Goal: Information Seeking & Learning: Find specific page/section

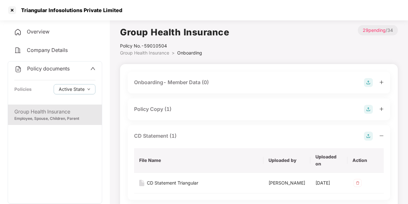
click at [93, 66] on icon "up" at bounding box center [92, 68] width 5 height 5
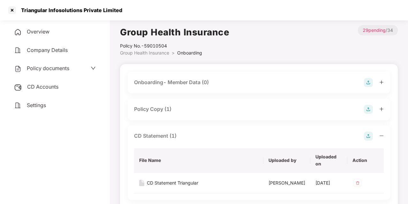
click at [53, 90] on div "CD Accounts" at bounding box center [55, 87] width 94 height 15
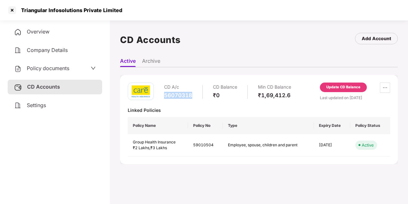
drag, startPoint x: 164, startPoint y: 97, endPoint x: 197, endPoint y: 97, distance: 32.9
click at [197, 97] on div "CD A/c 56070318 CD Balance ₹0 Min CD Balance ₹1,69,412.6" at bounding box center [227, 92] width 127 height 18
copy div "56070318"
click at [92, 70] on icon "down" at bounding box center [93, 68] width 5 height 5
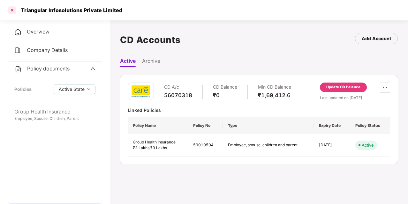
click at [14, 10] on div at bounding box center [12, 10] width 10 height 10
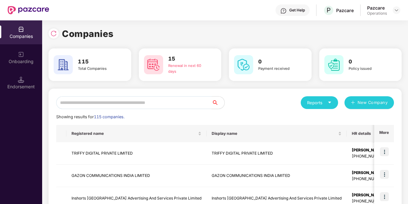
click at [135, 103] on input "text" at bounding box center [133, 102] width 155 height 13
paste input "********"
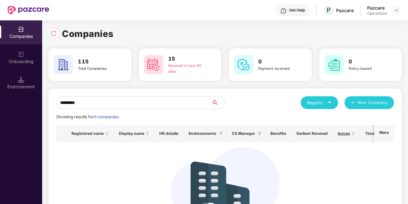
click at [215, 101] on icon "search" at bounding box center [214, 102] width 5 height 5
click at [52, 35] on img at bounding box center [53, 33] width 6 height 6
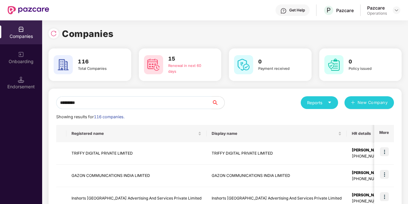
click at [100, 105] on input "********" at bounding box center [133, 102] width 155 height 13
click at [214, 102] on icon "search" at bounding box center [214, 102] width 5 height 5
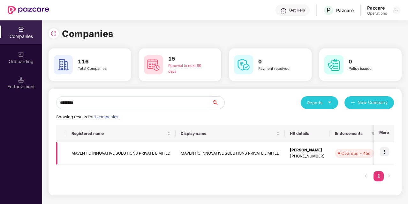
type input "********"
click at [106, 152] on td "MAVENTIC INNOVATIVE SOLUTIONS PRIVATE LIMITED" at bounding box center [120, 153] width 109 height 23
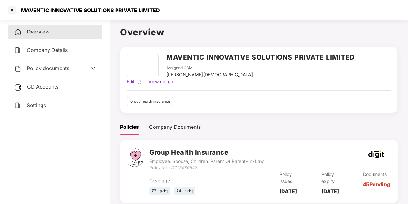
click at [61, 72] on div "Policy documents" at bounding box center [41, 68] width 55 height 8
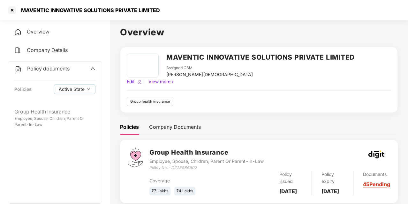
click at [93, 72] on span at bounding box center [92, 69] width 5 height 8
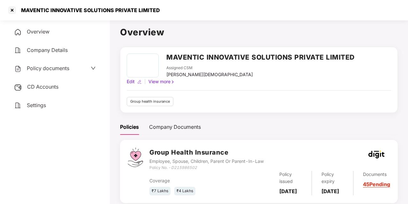
click at [53, 89] on span "CD Accounts" at bounding box center [42, 87] width 31 height 6
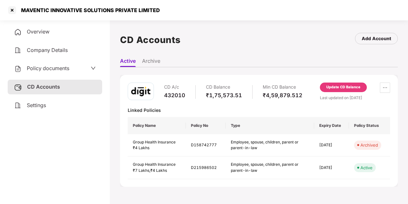
click at [59, 76] on div "Overview Company Details Policy documents CD Accounts Settings" at bounding box center [55, 69] width 94 height 88
click at [59, 73] on div "Policy documents" at bounding box center [55, 68] width 94 height 15
click at [59, 71] on span "Policy documents" at bounding box center [48, 68] width 42 height 6
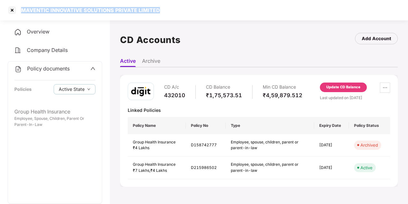
drag, startPoint x: 20, startPoint y: 10, endPoint x: 202, endPoint y: 18, distance: 182.3
click at [202, 18] on div "MAVENTIC INNOVATIVE SOLUTIONS PRIVATE LIMITED" at bounding box center [204, 10] width 408 height 20
copy div "MAVENTIC INNOVATIVE SOLUTIONS PRIVATE LIMITED"
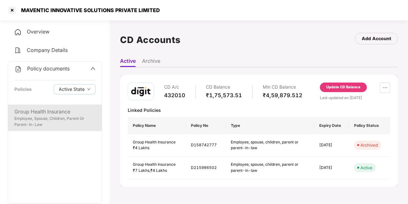
click at [70, 117] on div "Employee, Spouse, Children, Parent Or Parent-In-Law" at bounding box center [54, 122] width 81 height 12
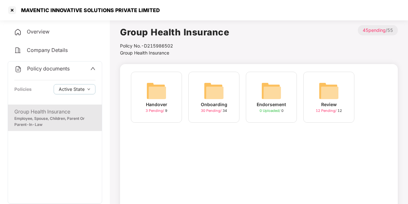
click at [223, 94] on img at bounding box center [213, 91] width 20 height 20
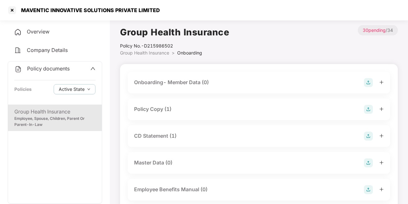
click at [163, 110] on div "Policy Copy (1)" at bounding box center [152, 109] width 37 height 8
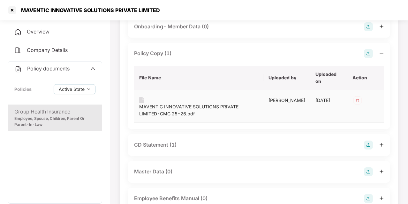
scroll to position [56, 0]
click at [175, 106] on div "MAVENTIC INNOVATIVE SOLUTIONS PRIVATE LIMITED-GMC 25-26.pdf" at bounding box center [198, 110] width 119 height 14
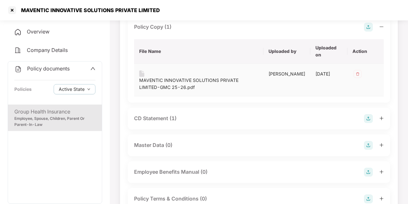
scroll to position [84, 0]
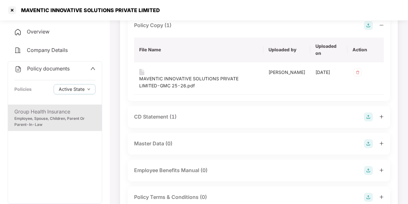
click at [154, 116] on div "CD Statement (1)" at bounding box center [155, 117] width 42 height 8
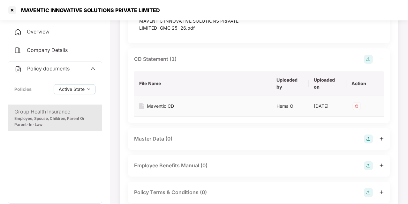
scroll to position [142, 0]
click at [165, 107] on div "Maventic CD" at bounding box center [160, 105] width 27 height 7
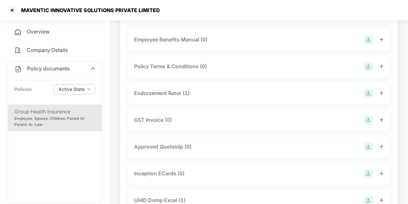
scroll to position [269, 0]
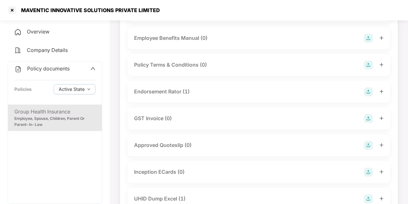
click at [162, 96] on div "Endorsement Rator (1)" at bounding box center [161, 92] width 55 height 8
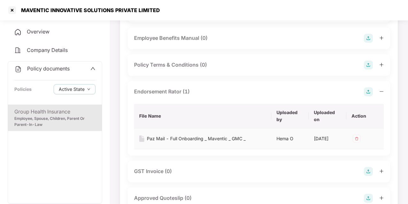
click at [164, 142] on div "Paz Mail - Full Onboarding _ Maventic _ GMC _" at bounding box center [196, 138] width 99 height 7
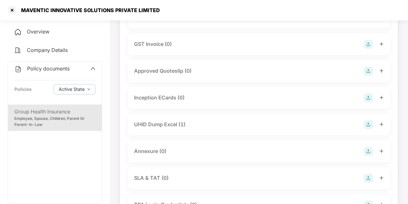
scroll to position [434, 0]
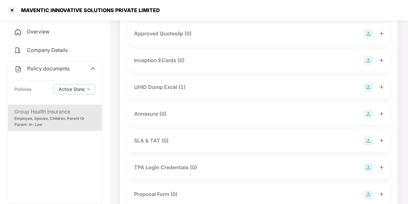
click at [170, 91] on div "UHID Dump Excel (1)" at bounding box center [159, 87] width 51 height 8
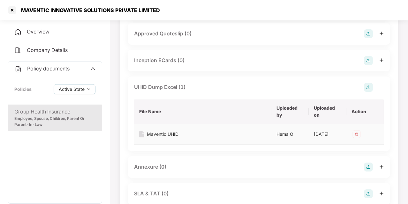
click at [170, 138] on div "Maventic UHID" at bounding box center [163, 134] width 32 height 7
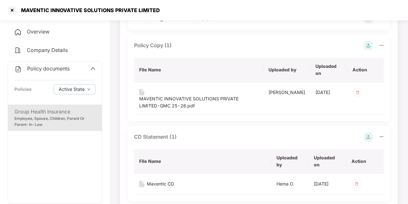
scroll to position [0, 0]
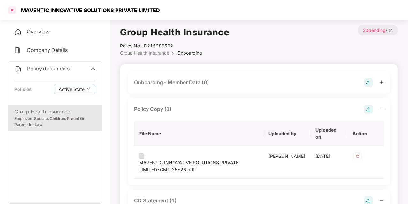
click at [12, 9] on div at bounding box center [12, 10] width 10 height 10
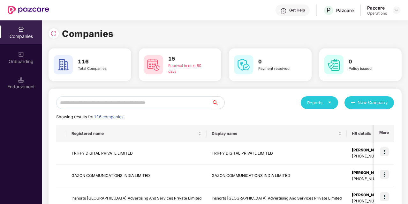
click at [90, 104] on input "text" at bounding box center [133, 102] width 155 height 13
paste input "**********"
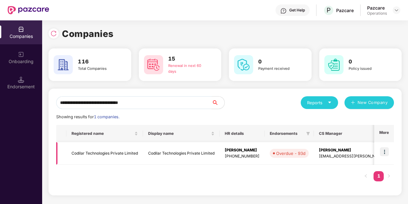
type input "**********"
click at [105, 156] on td "Codilar Technologies Private Limited" at bounding box center [104, 153] width 77 height 23
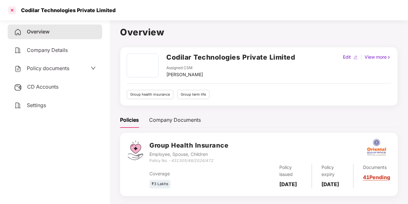
click at [14, 10] on div at bounding box center [12, 10] width 10 height 10
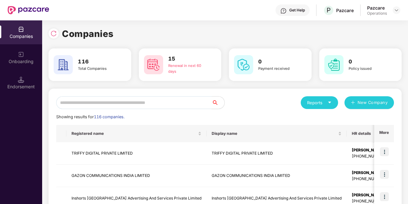
click at [90, 104] on input "text" at bounding box center [133, 102] width 155 height 13
paste input "**********"
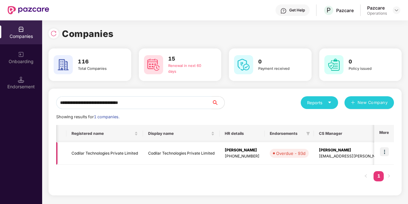
scroll to position [0, 168]
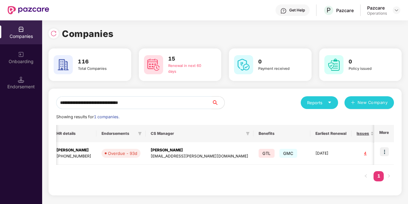
click at [100, 106] on input "**********" at bounding box center [133, 102] width 155 height 13
paste input "text"
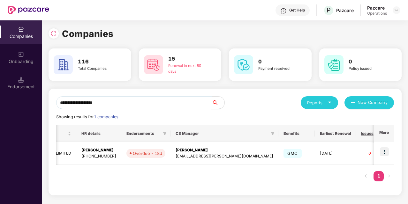
type input "**********"
click at [206, 154] on div "[EMAIL_ADDRESS][PERSON_NAME][DOMAIN_NAME]" at bounding box center [224, 156] width 98 height 6
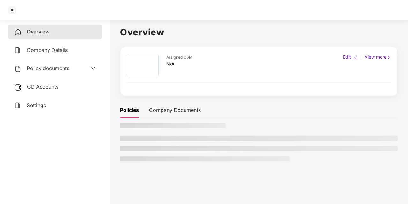
scroll to position [0, 0]
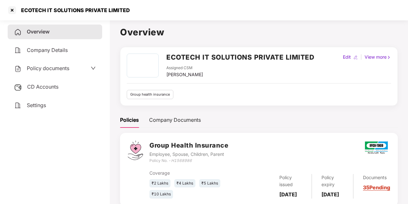
click at [68, 69] on span "Policy documents" at bounding box center [48, 68] width 42 height 6
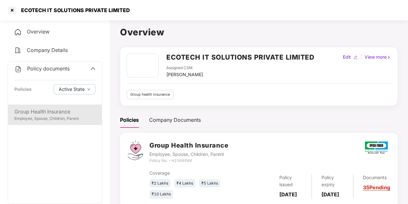
click at [50, 115] on div "Group Health Insurance" at bounding box center [54, 112] width 81 height 8
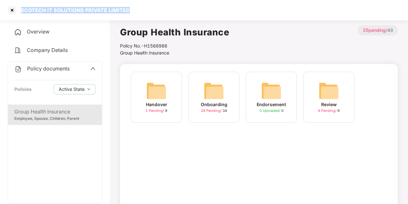
drag, startPoint x: 22, startPoint y: 9, endPoint x: 134, endPoint y: 18, distance: 112.9
click at [134, 18] on div "ECOTECH IT SOLUTIONS PRIVATE LIMITED" at bounding box center [204, 10] width 408 height 20
copy div "ECOTECH IT SOLUTIONS PRIVATE LIMITED"
click at [93, 70] on icon "up" at bounding box center [92, 68] width 5 height 5
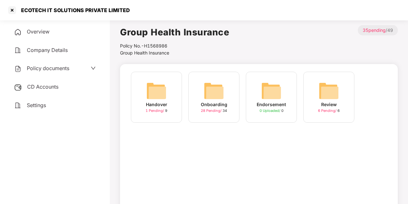
click at [61, 86] on div "CD Accounts" at bounding box center [55, 87] width 94 height 15
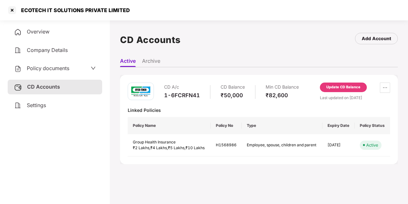
click at [80, 70] on div "Policy documents" at bounding box center [55, 68] width 82 height 8
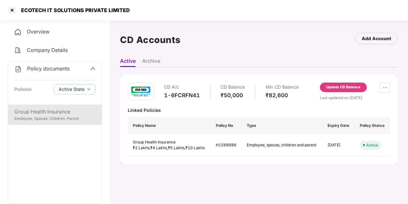
click at [55, 110] on div "Group Health Insurance" at bounding box center [54, 112] width 81 height 8
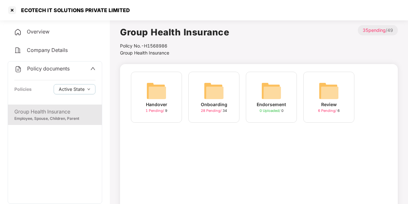
click at [227, 94] on div "Onboarding 28 Pending / 34" at bounding box center [213, 97] width 51 height 51
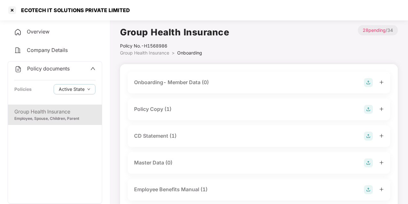
click at [158, 108] on div "Policy Copy (1)" at bounding box center [152, 109] width 37 height 8
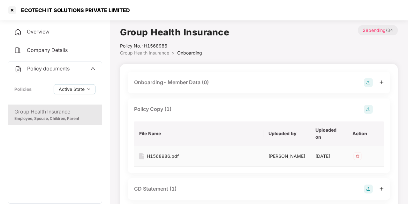
click at [166, 156] on div "H1568986.pdf" at bounding box center [163, 156] width 32 height 7
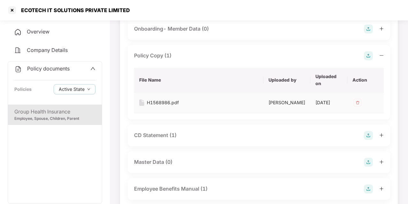
scroll to position [86, 0]
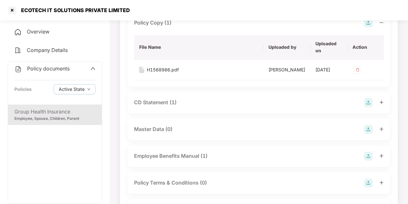
click at [147, 107] on div "CD Statement (1)" at bounding box center [155, 103] width 42 height 8
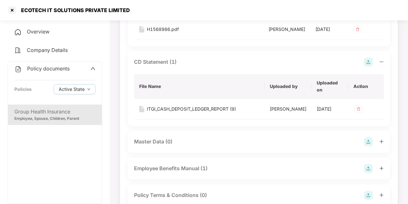
scroll to position [130, 0]
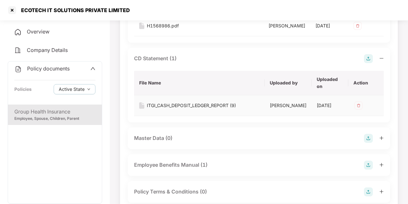
click at [157, 109] on div "ITGI_CASH_DEPOSIT_LEDGER_REPORT (9)" at bounding box center [191, 105] width 89 height 7
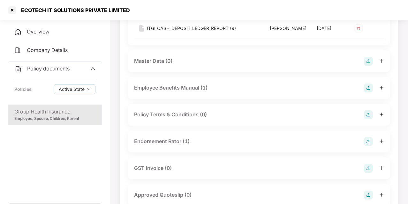
scroll to position [208, 0]
click at [163, 145] on div "Endorsement Rator (1)" at bounding box center [161, 141] width 55 height 8
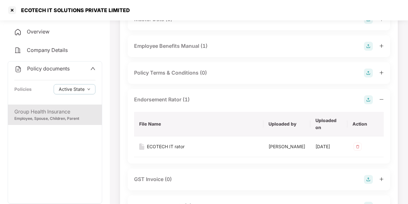
scroll to position [264, 0]
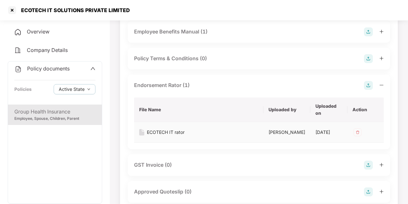
click at [164, 136] on div "ECOTECH IT rator" at bounding box center [166, 132] width 38 height 7
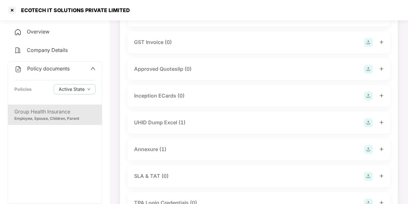
scroll to position [389, 0]
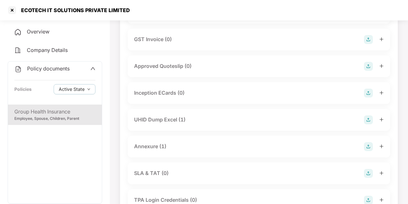
click at [163, 124] on div "UHID Dump Excel (1)" at bounding box center [159, 120] width 51 height 8
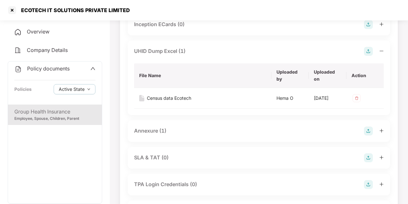
scroll to position [458, 0]
click at [172, 101] on div "Census data Ecotech" at bounding box center [169, 97] width 44 height 7
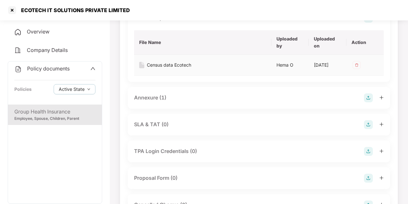
scroll to position [491, 0]
click at [161, 101] on div "Annexure (1)" at bounding box center [150, 97] width 32 height 8
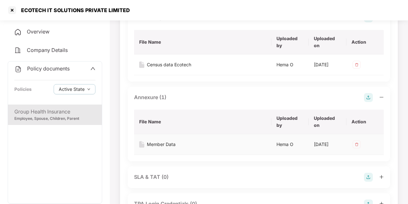
click at [165, 148] on div "Member Data" at bounding box center [161, 144] width 29 height 7
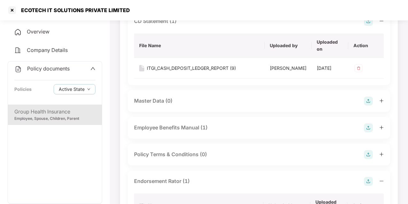
scroll to position [166, 0]
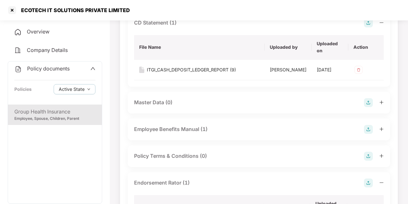
click at [169, 133] on div "Employee Benefits Manual (1)" at bounding box center [170, 129] width 73 height 8
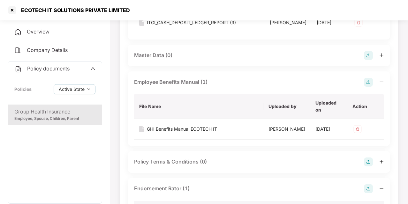
scroll to position [216, 0]
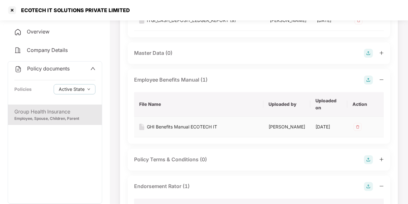
click at [169, 130] on div "GHI Benefits Manual ECOTECH IT" at bounding box center [182, 126] width 70 height 7
